Goal: Check status: Check status

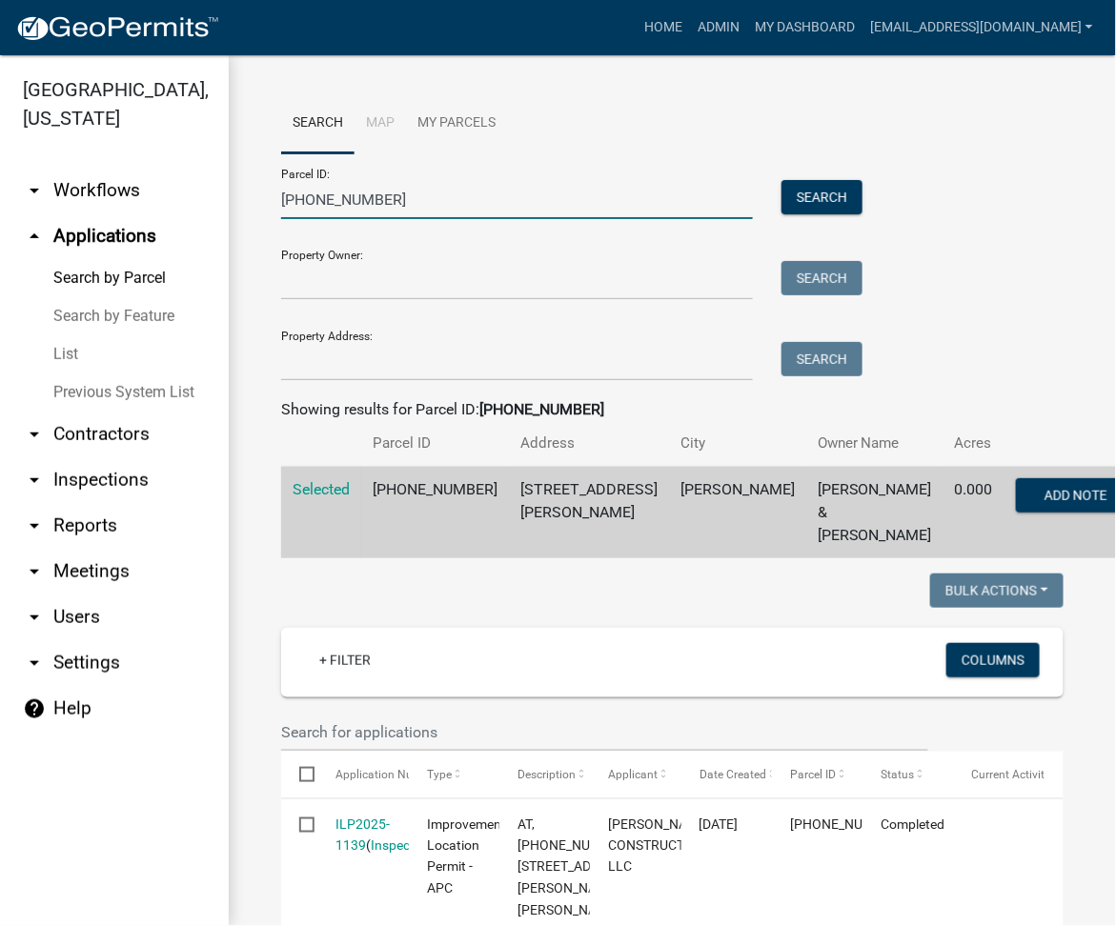
click at [409, 198] on input "[PHONE_NUMBER]" at bounding box center [517, 199] width 472 height 39
click at [409, 196] on input "[PHONE_NUMBER]" at bounding box center [517, 199] width 472 height 39
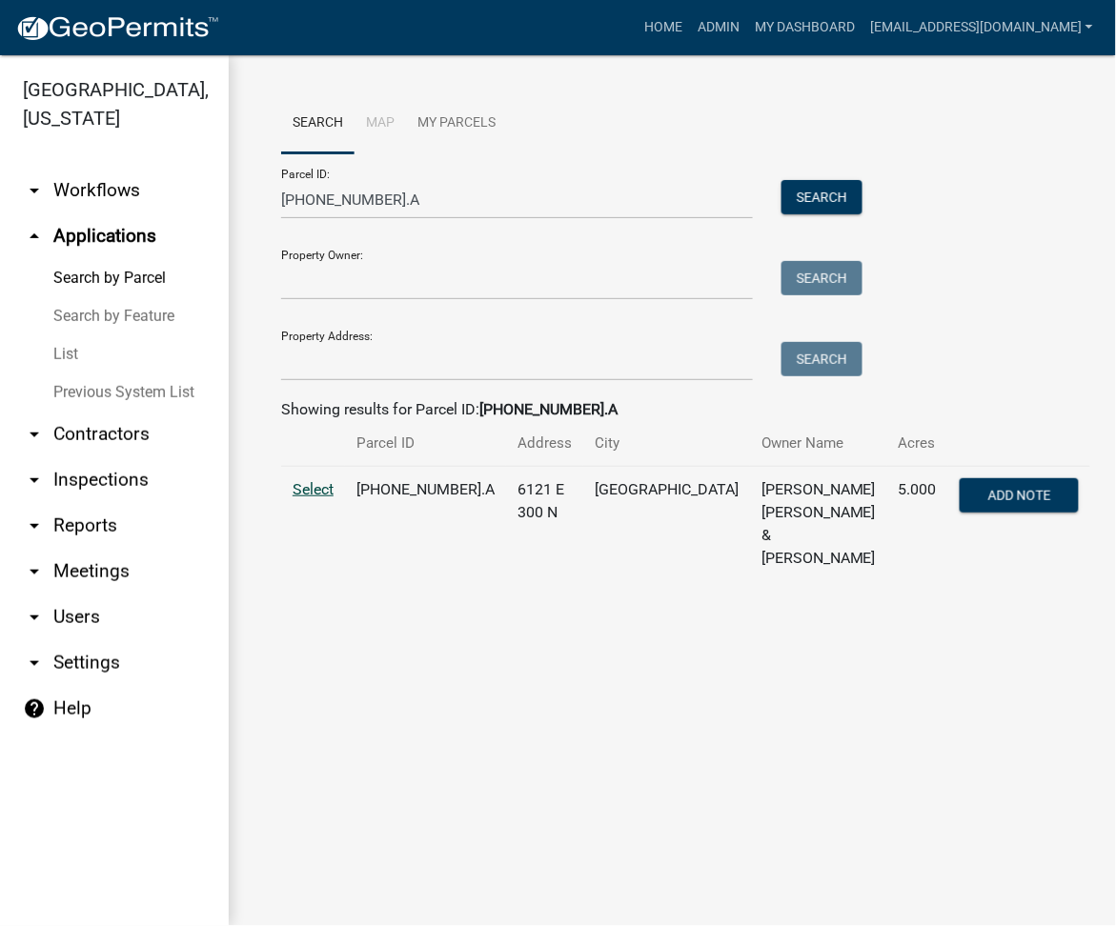
click at [326, 490] on span "Select" at bounding box center [313, 489] width 41 height 18
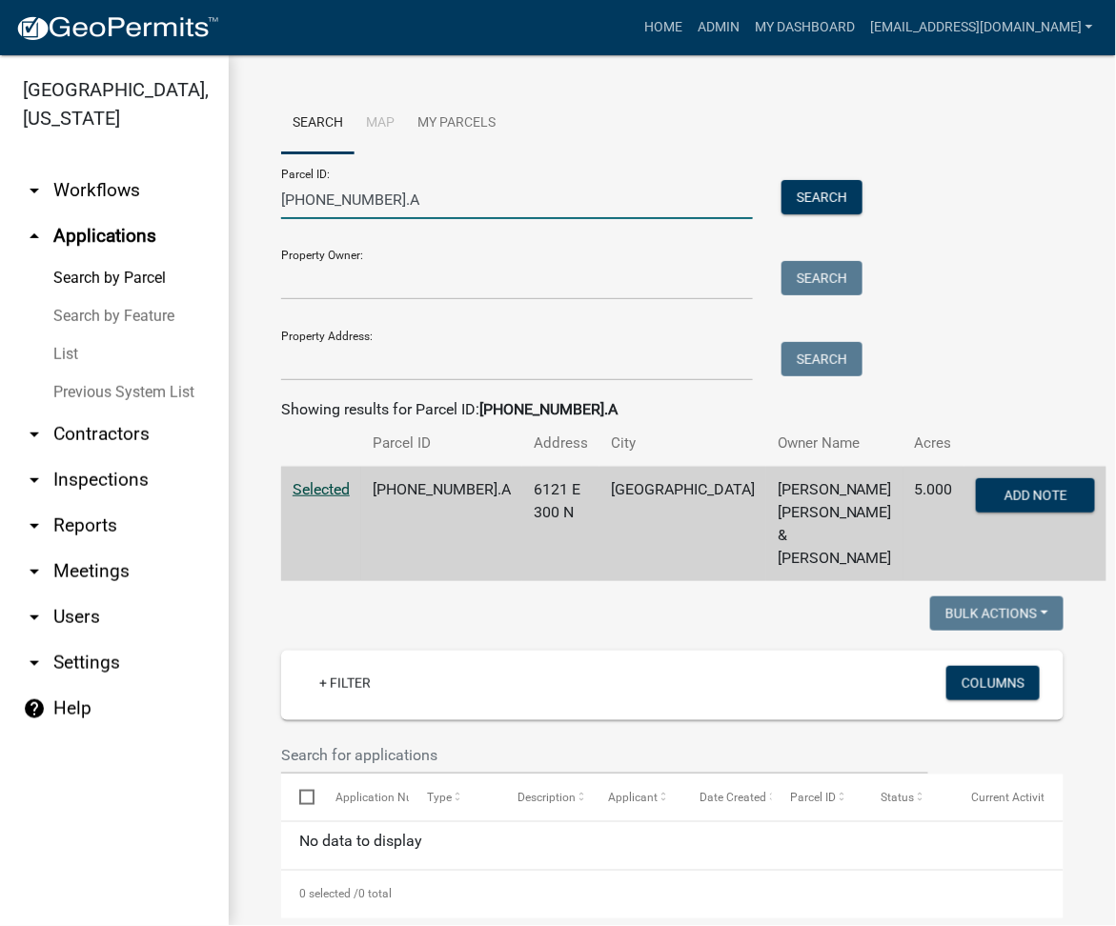
click at [353, 202] on input "[PHONE_NUMBER].A" at bounding box center [517, 199] width 472 height 39
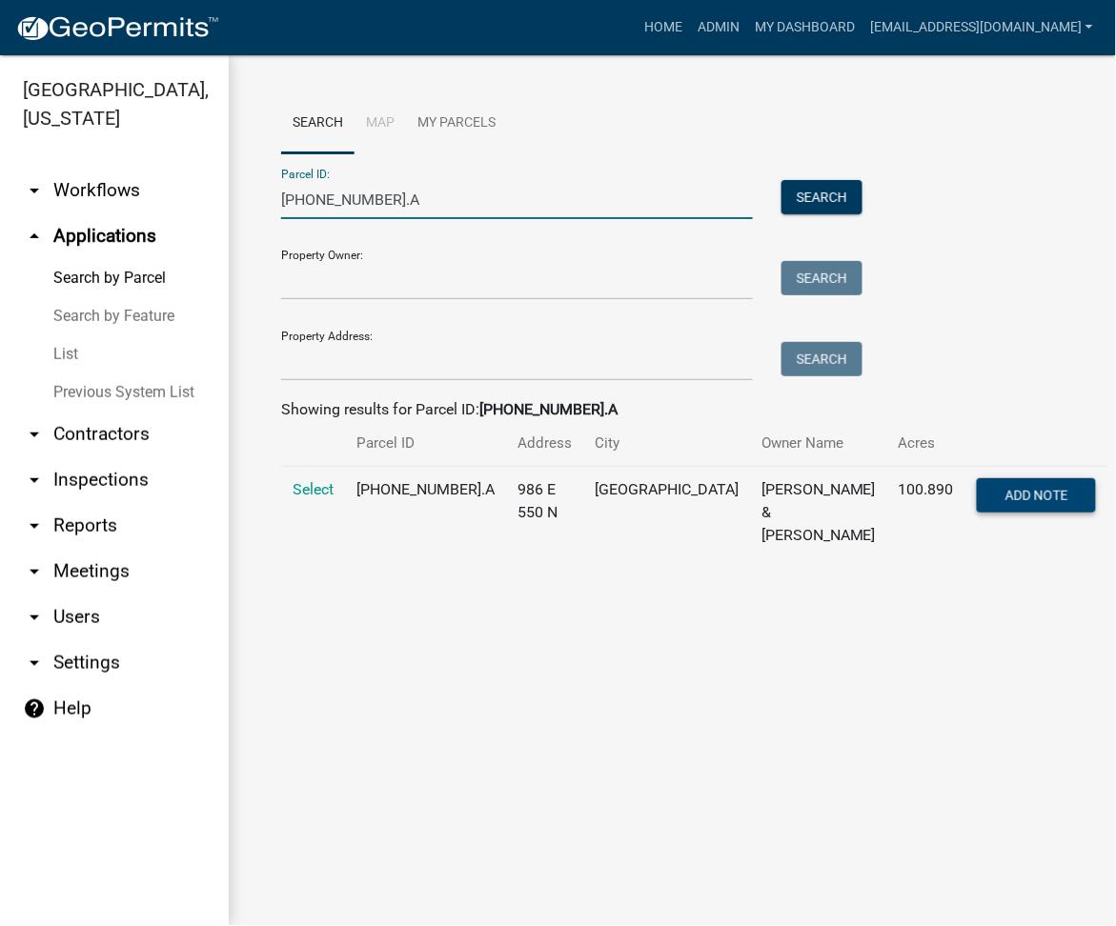
type input "[PHONE_NUMBER].A"
click at [1005, 489] on span "Add Note" at bounding box center [1036, 495] width 63 height 15
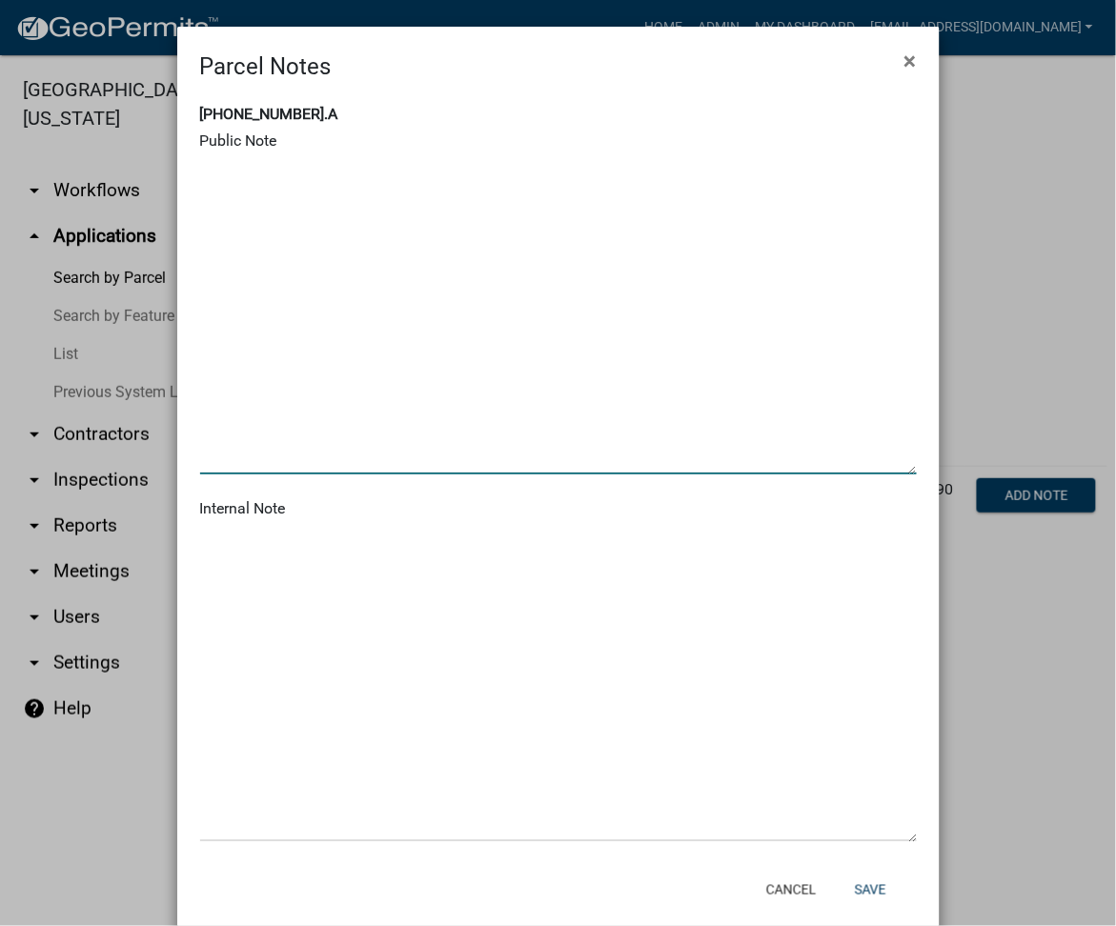
click at [564, 192] on textarea at bounding box center [558, 315] width 717 height 318
type textarea "COMBINED BY REQUEST"
click at [884, 906] on button "Save" at bounding box center [870, 890] width 62 height 34
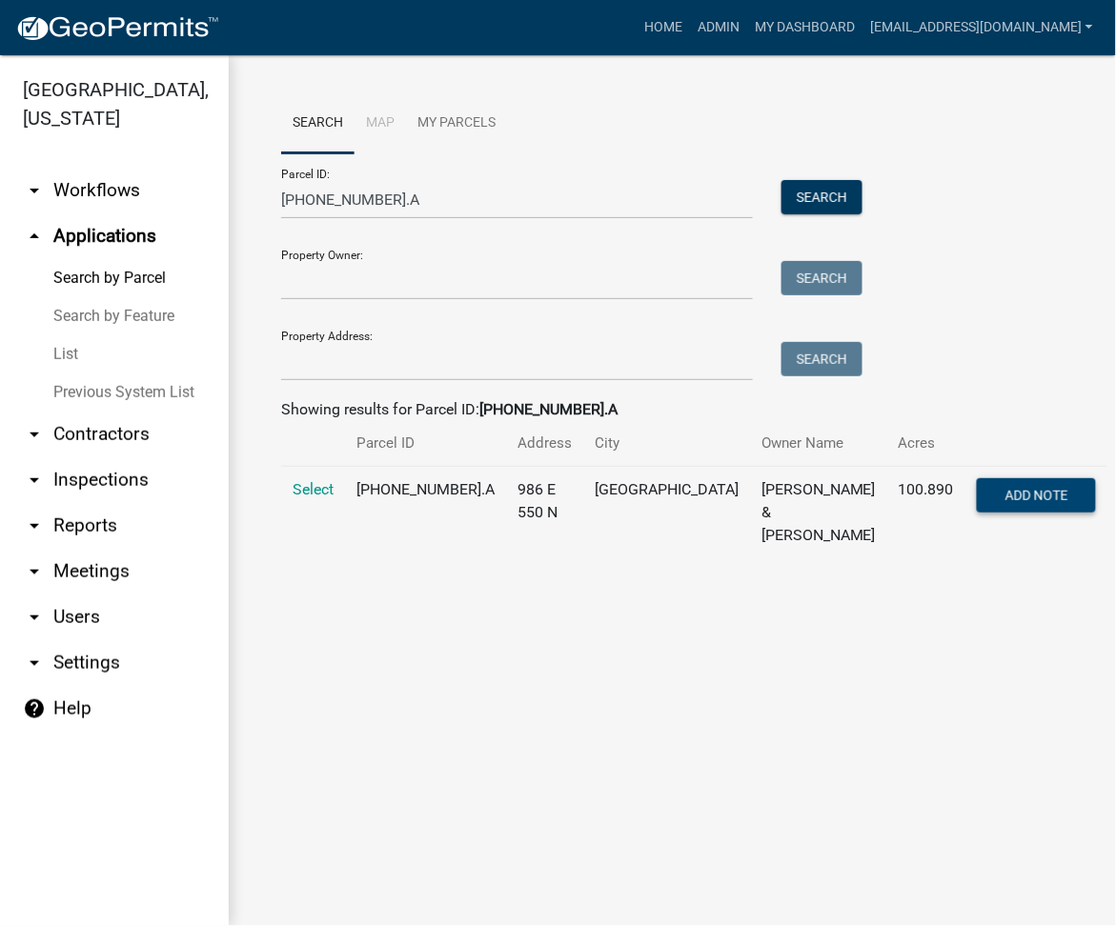
click at [1000, 504] on button "Add Note" at bounding box center [1036, 495] width 119 height 34
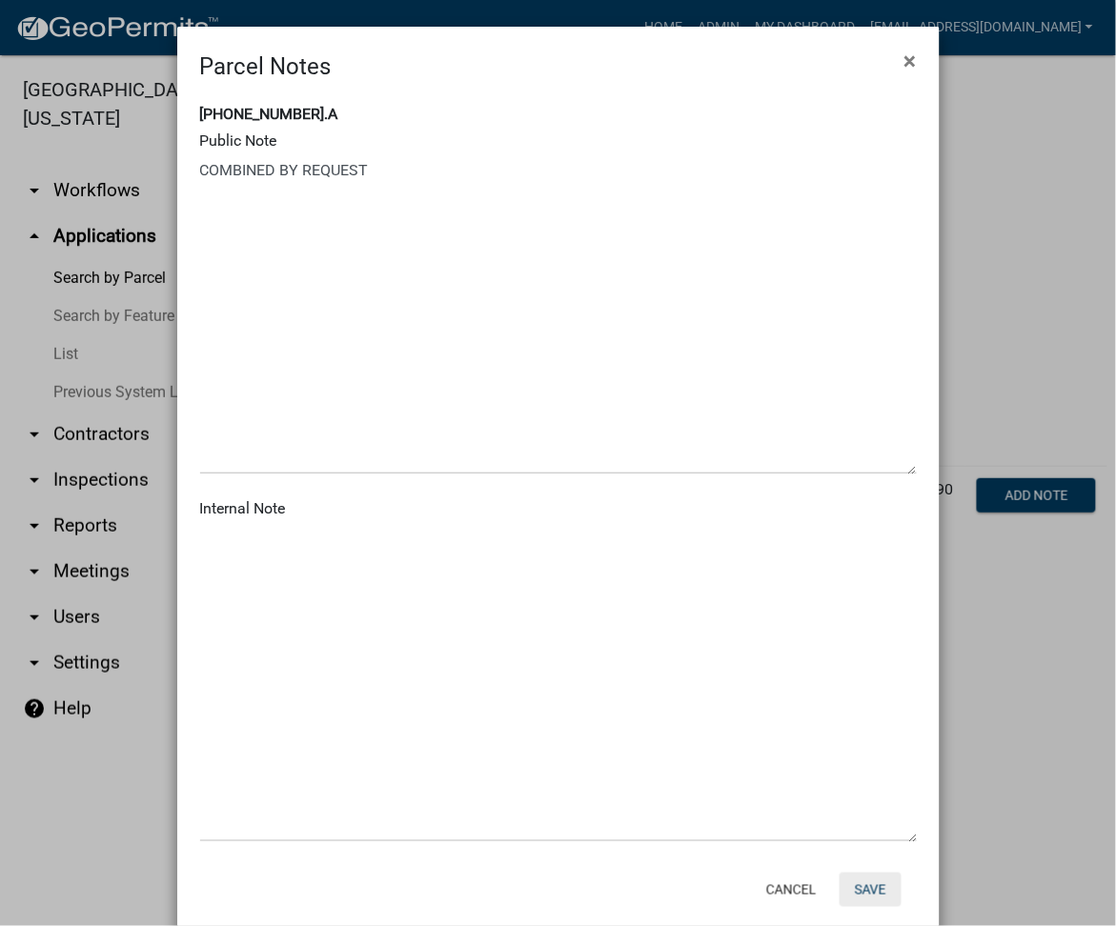
click at [861, 885] on button "Save" at bounding box center [870, 890] width 62 height 34
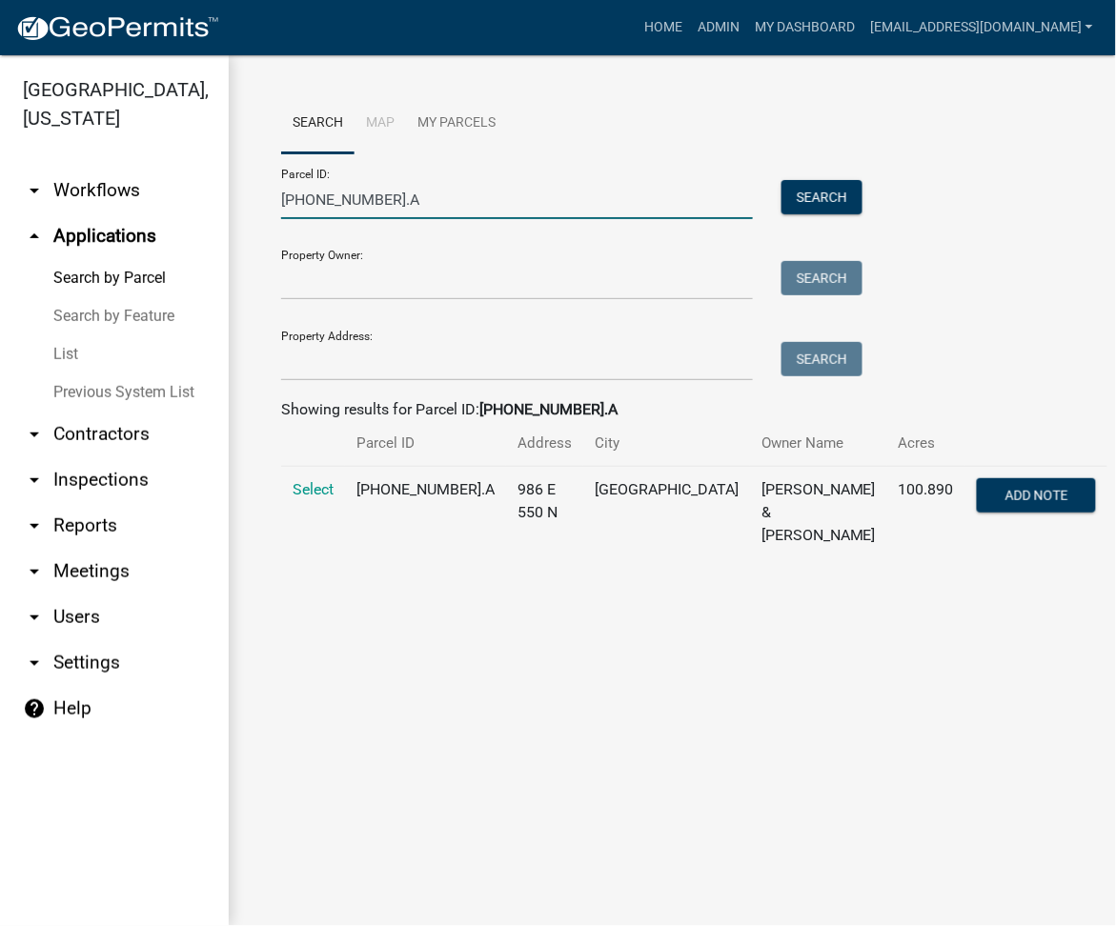
click at [341, 214] on input "[PHONE_NUMBER].A" at bounding box center [517, 199] width 472 height 39
click at [342, 214] on input "[PHONE_NUMBER].A" at bounding box center [517, 199] width 472 height 39
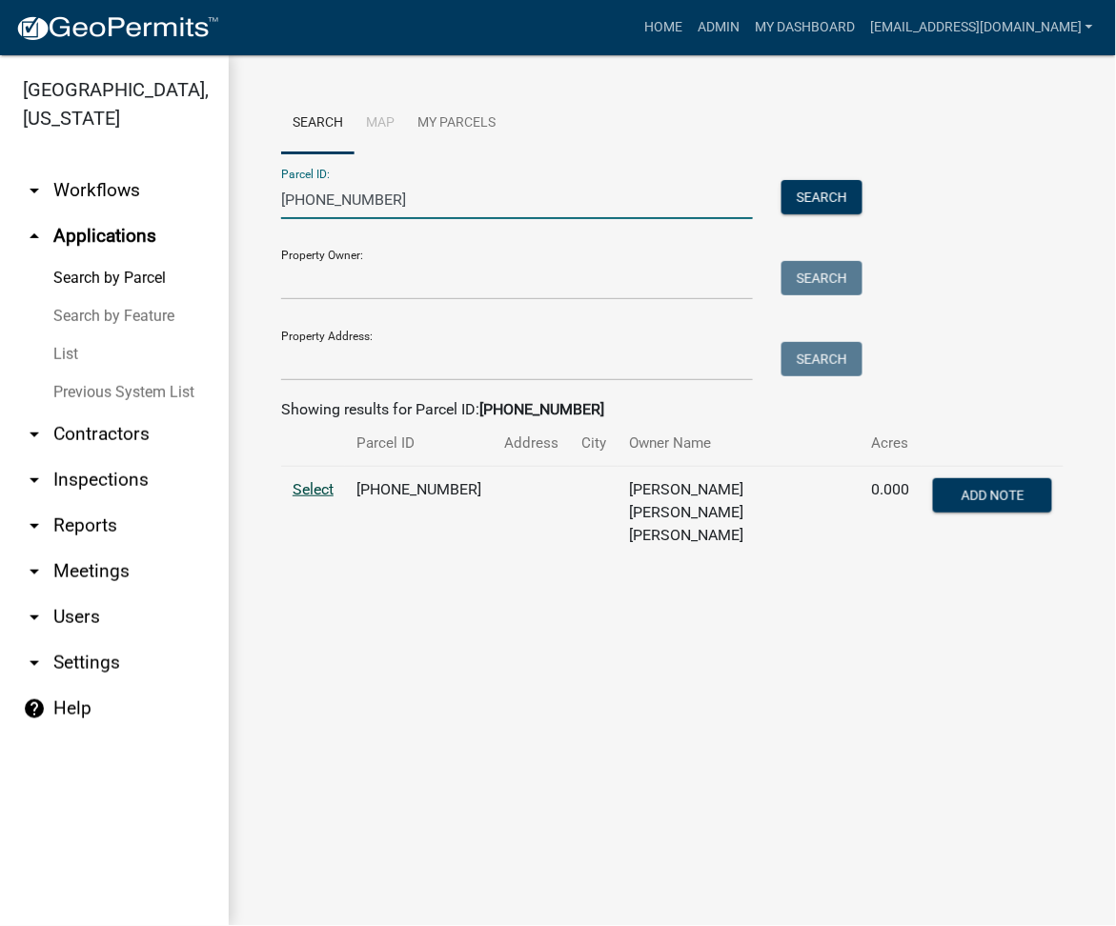
click at [313, 483] on span "Select" at bounding box center [313, 489] width 41 height 18
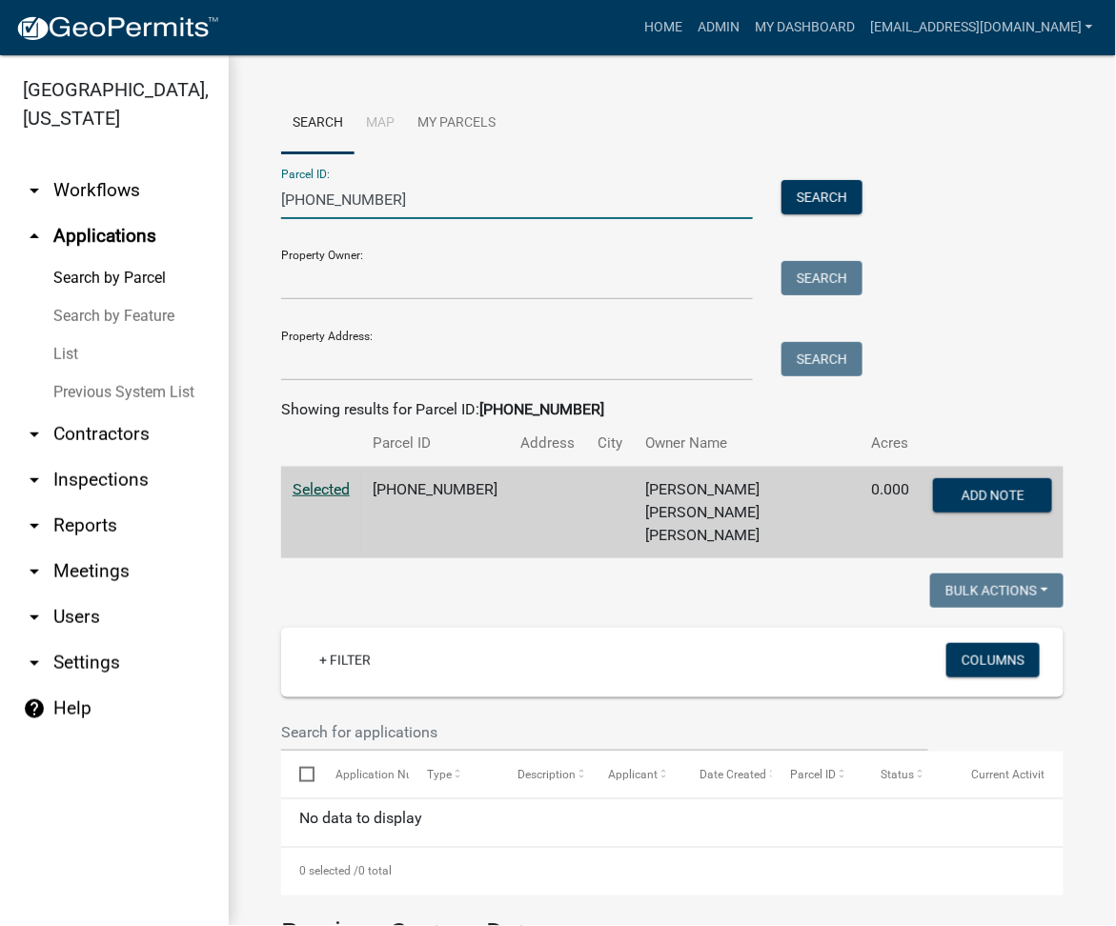
click at [465, 211] on input "[PHONE_NUMBER]" at bounding box center [517, 199] width 472 height 39
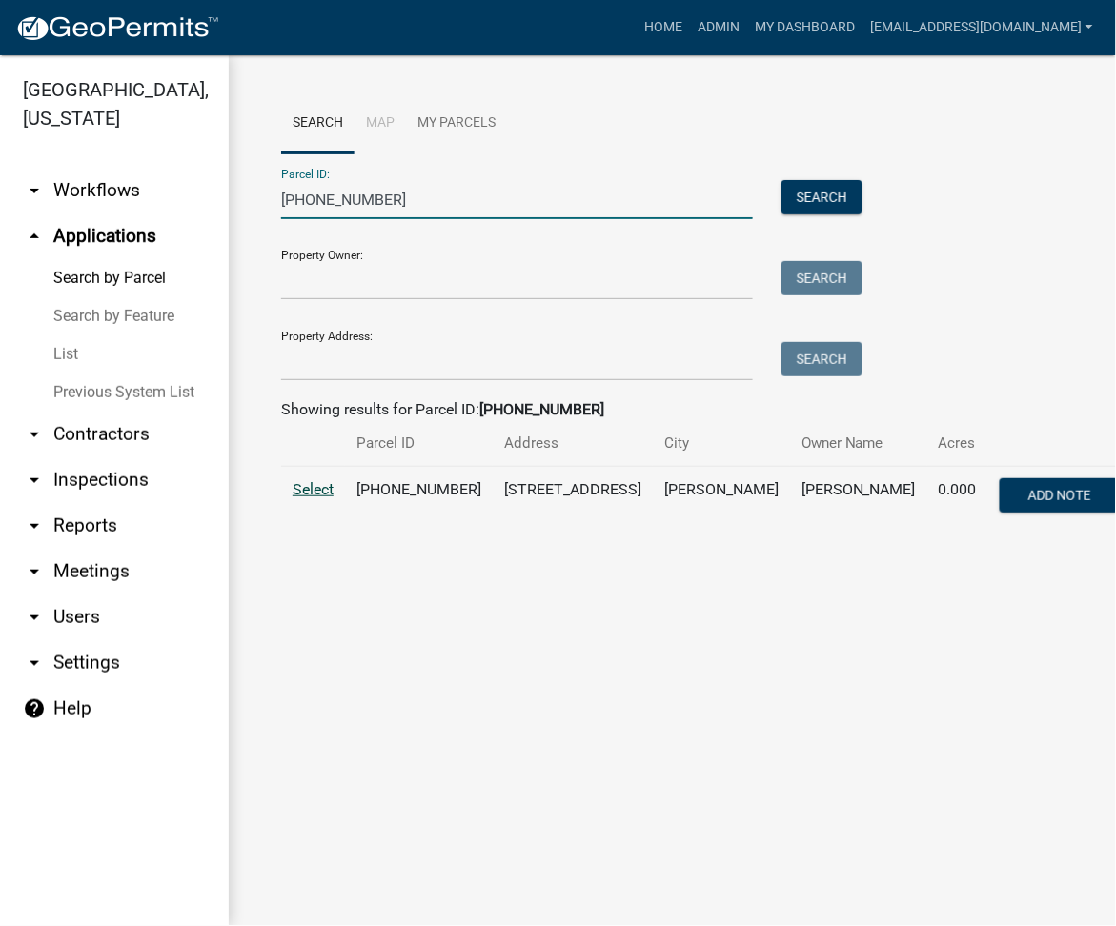
type input "[PHONE_NUMBER]"
click at [302, 485] on span "Select" at bounding box center [313, 489] width 41 height 18
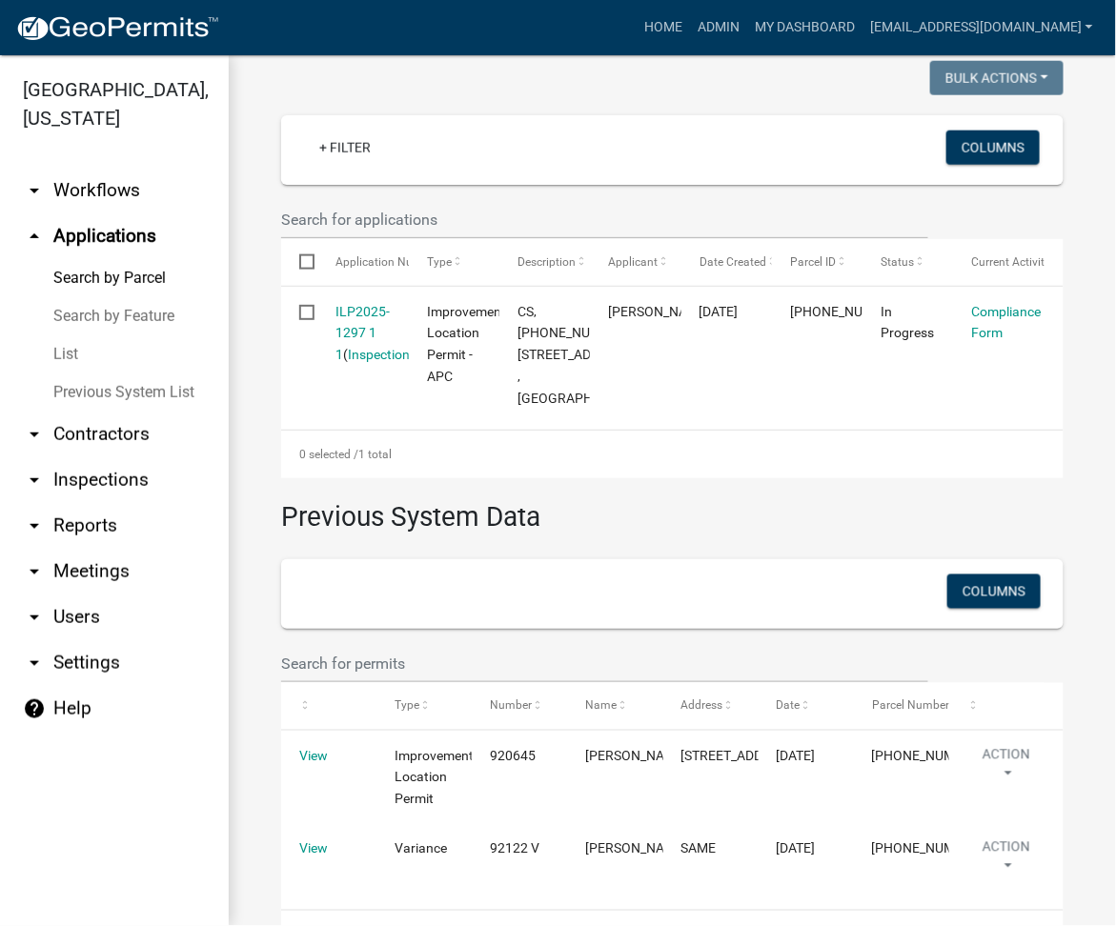
scroll to position [668, 0]
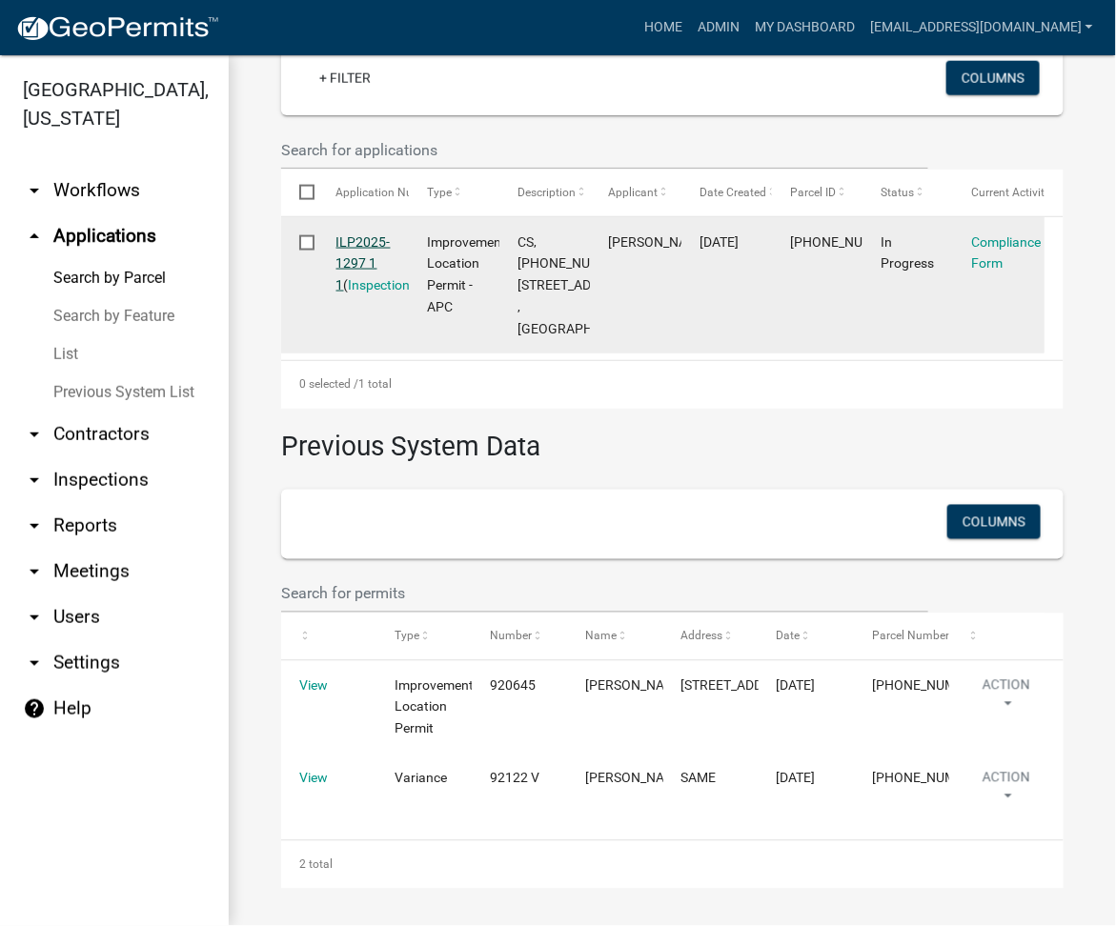
click at [353, 234] on link "ILP2025-1297 1 1" at bounding box center [363, 263] width 54 height 59
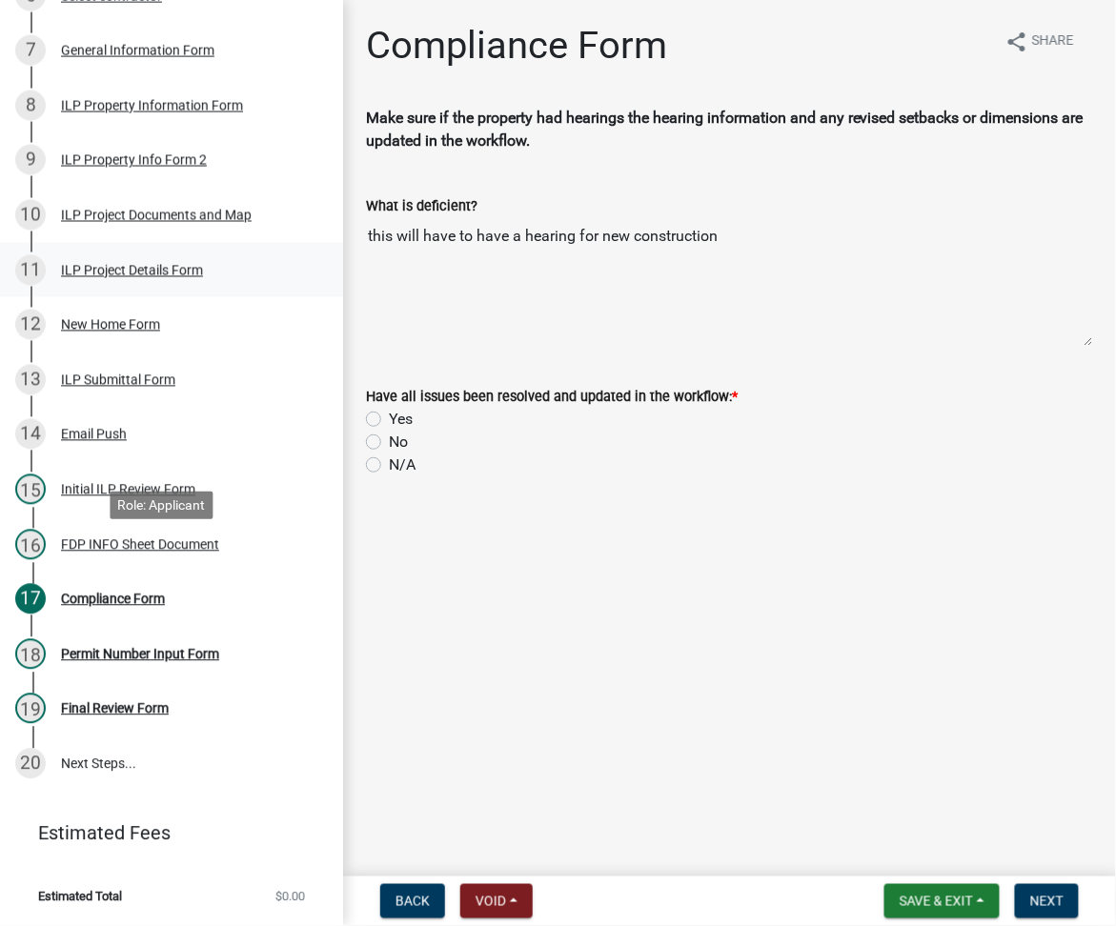
scroll to position [308, 0]
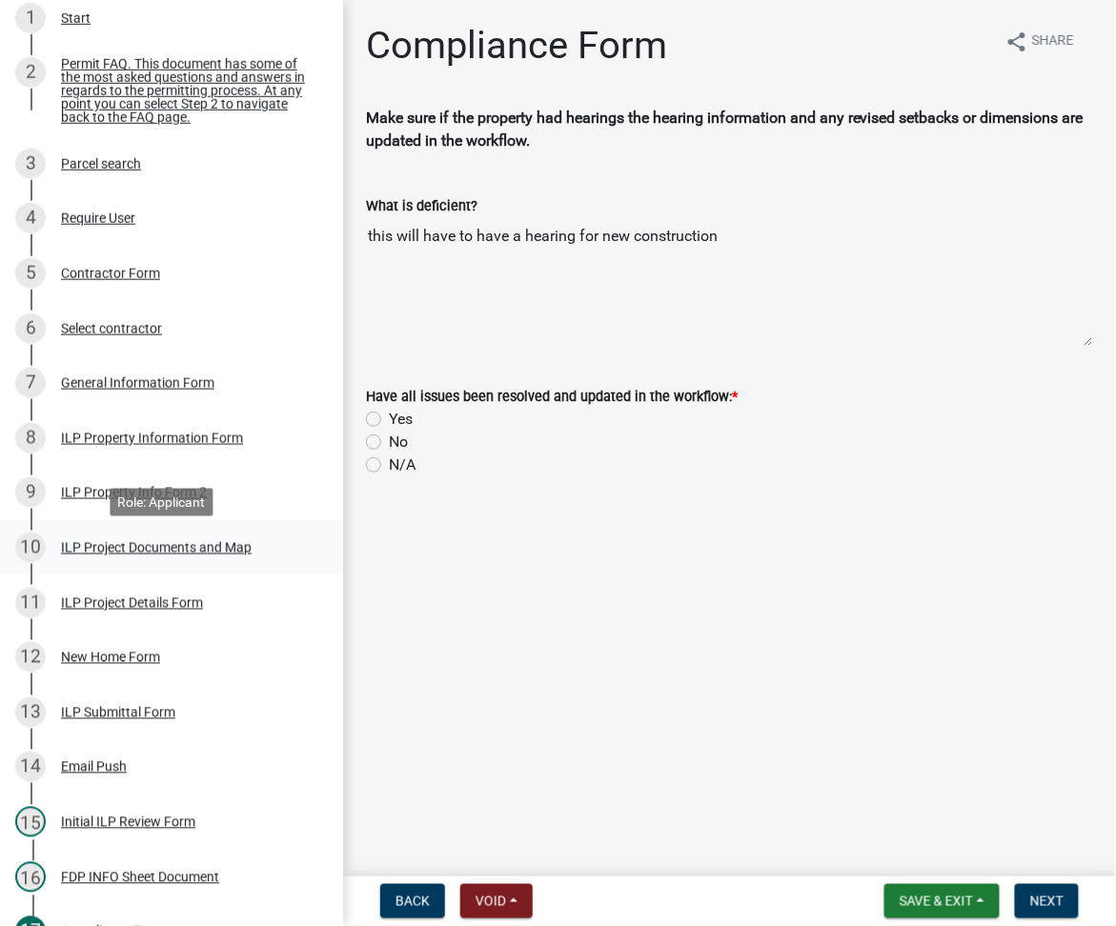
click at [128, 552] on div "ILP Project Documents and Map" at bounding box center [156, 547] width 191 height 13
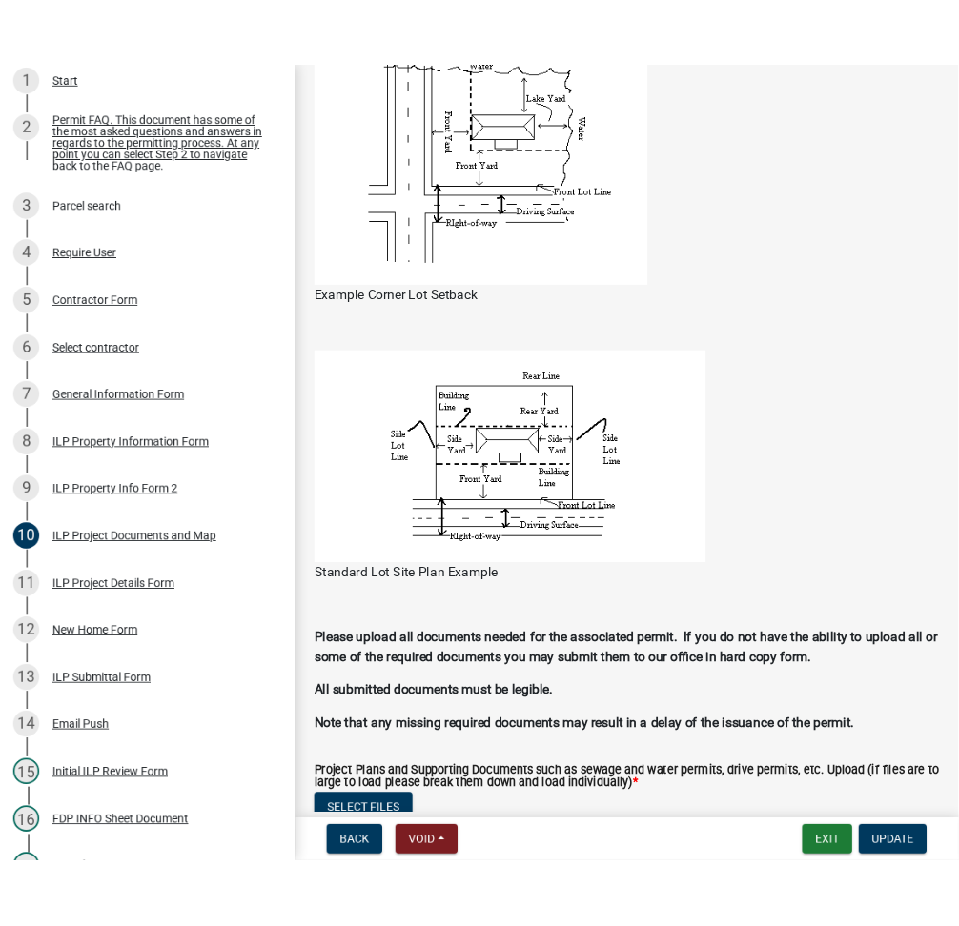
scroll to position [2032, 0]
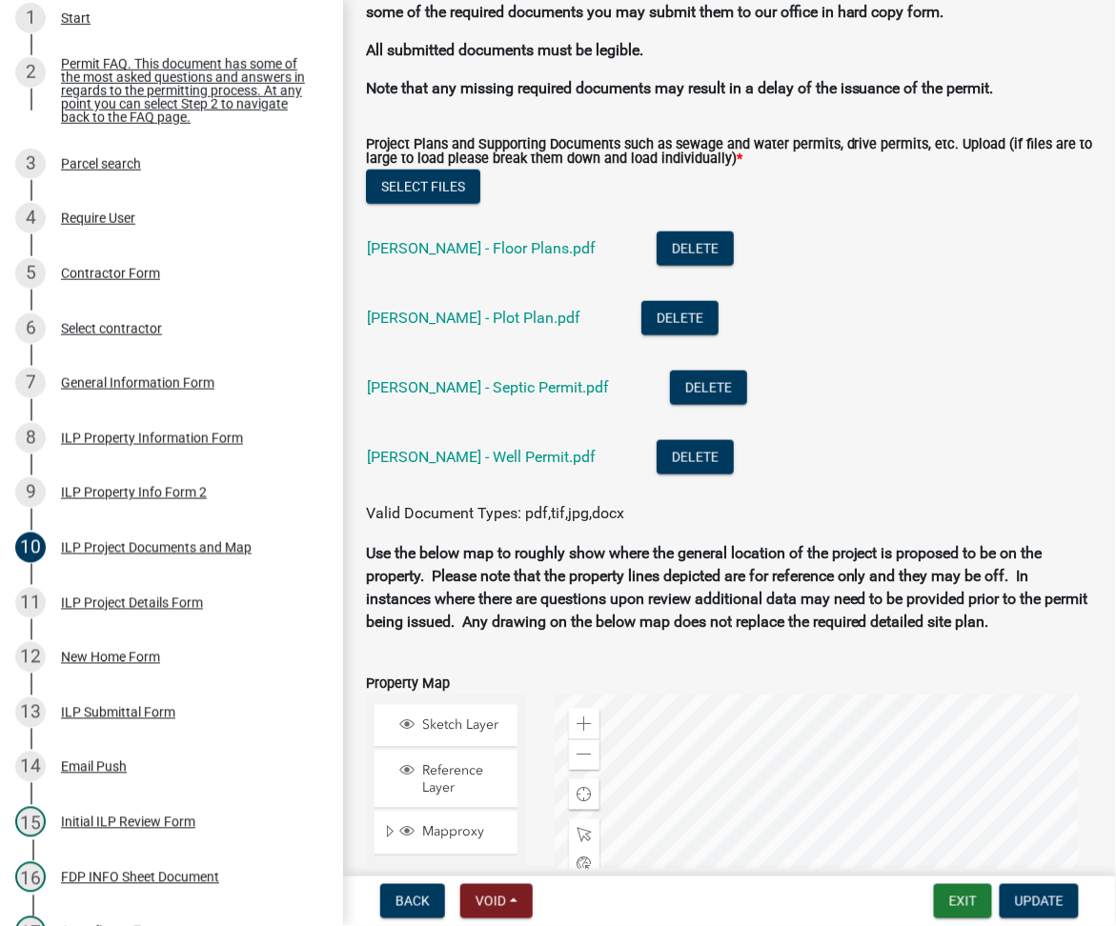
click at [438, 306] on div "[PERSON_NAME] - Plot Plan.pdf" at bounding box center [489, 320] width 244 height 39
click at [477, 322] on link "[PERSON_NAME] - Plot Plan.pdf" at bounding box center [473, 318] width 213 height 18
click at [959, 895] on button "Exit" at bounding box center [963, 901] width 58 height 34
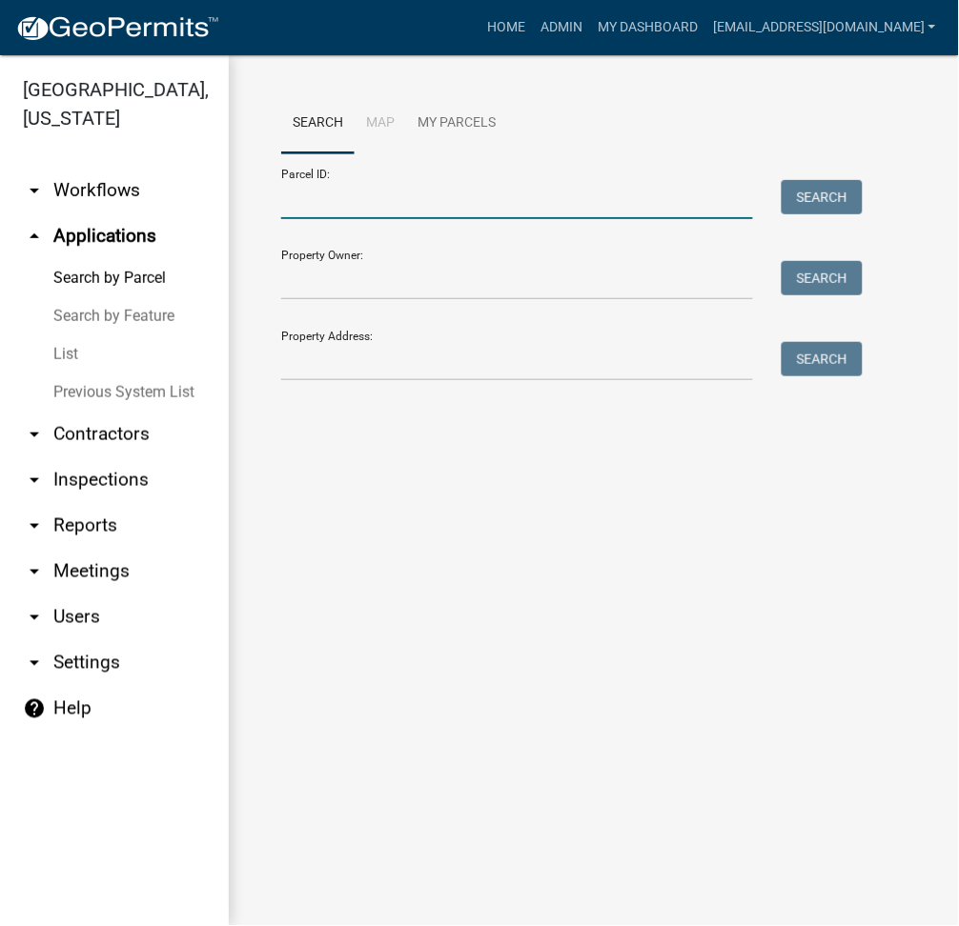
click at [424, 208] on input "Parcel ID:" at bounding box center [517, 199] width 472 height 39
type input "20"
